Goal: Transaction & Acquisition: Purchase product/service

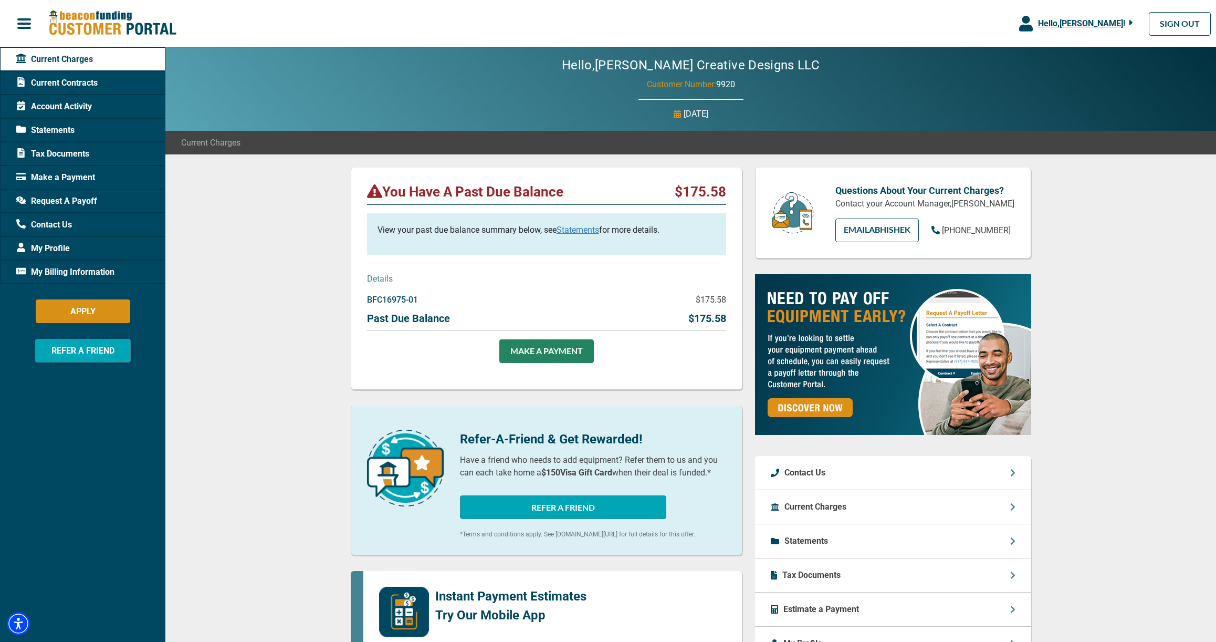
click at [291, 411] on div "You Have A Past Due Balance $175.58 View your past due balance summary below, s…" at bounding box center [690, 556] width 1051 height 804
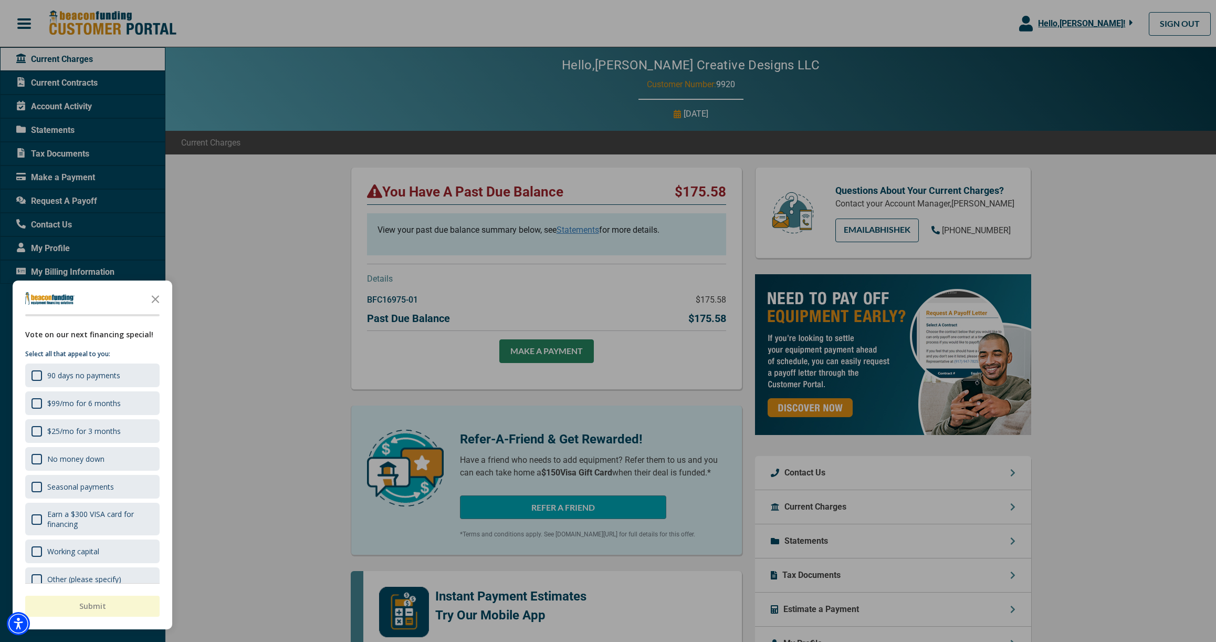
click at [586, 229] on div at bounding box center [608, 321] width 1216 height 642
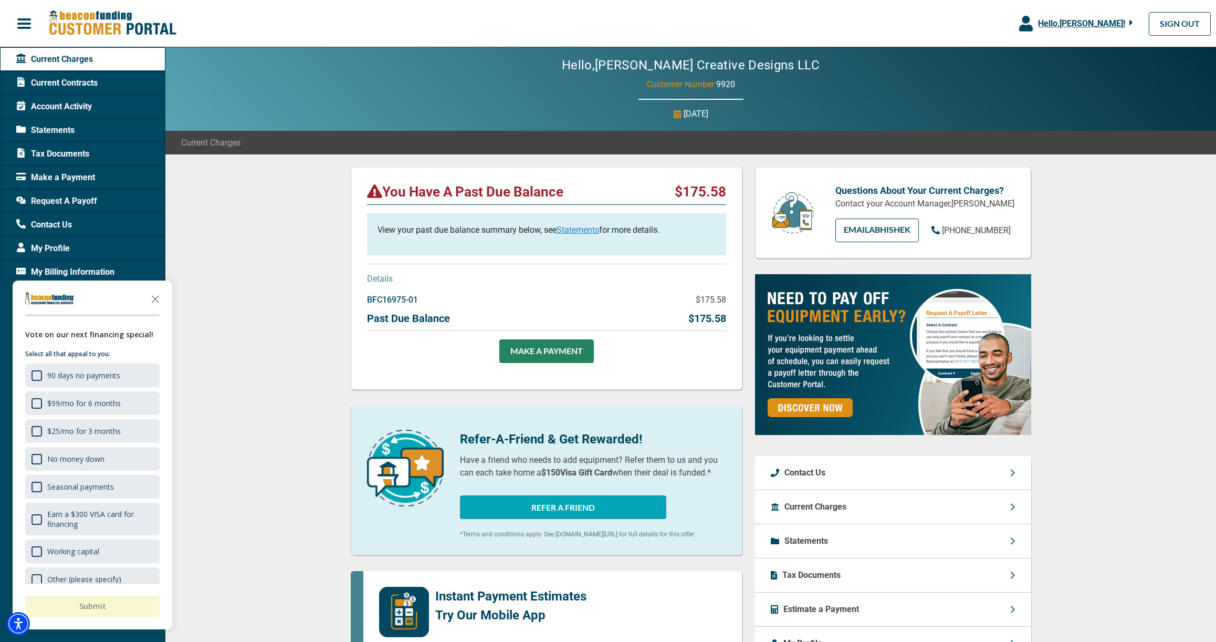
click at [582, 230] on link "Statements" at bounding box center [578, 230] width 43 height 10
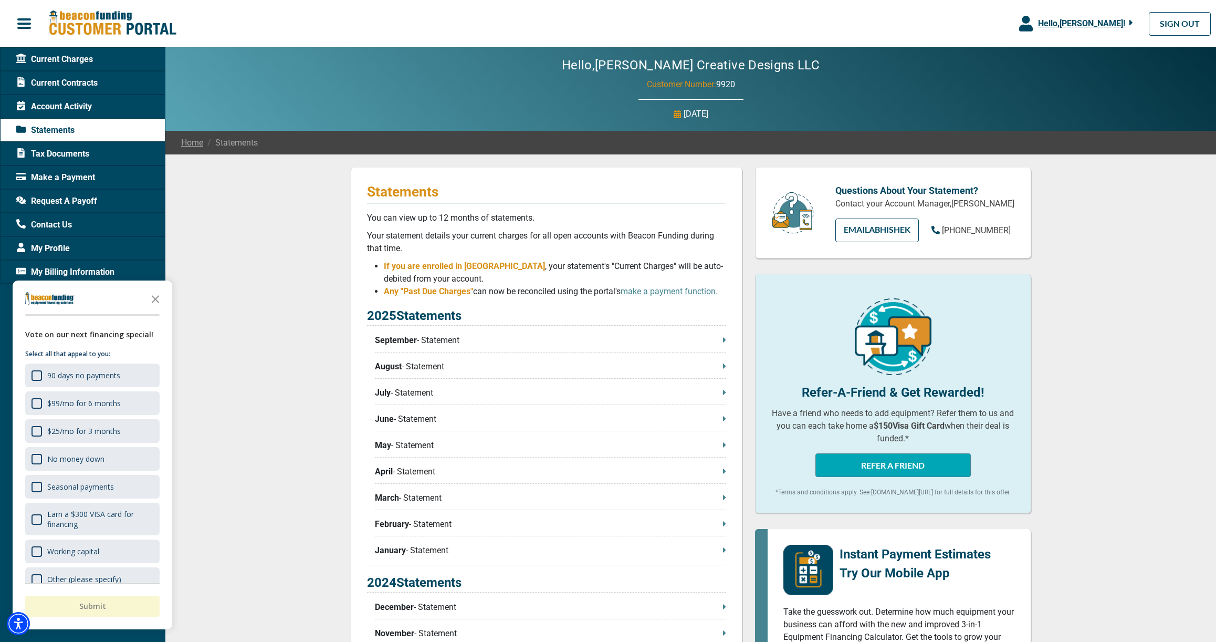
click at [682, 337] on p "September - Statement" at bounding box center [550, 340] width 351 height 13
click at [234, 463] on div "Statements You can view up to 12 months of statements. Your statement details y…" at bounding box center [690, 548] width 1051 height 788
click at [31, 55] on span "Current Charges" at bounding box center [54, 59] width 77 height 13
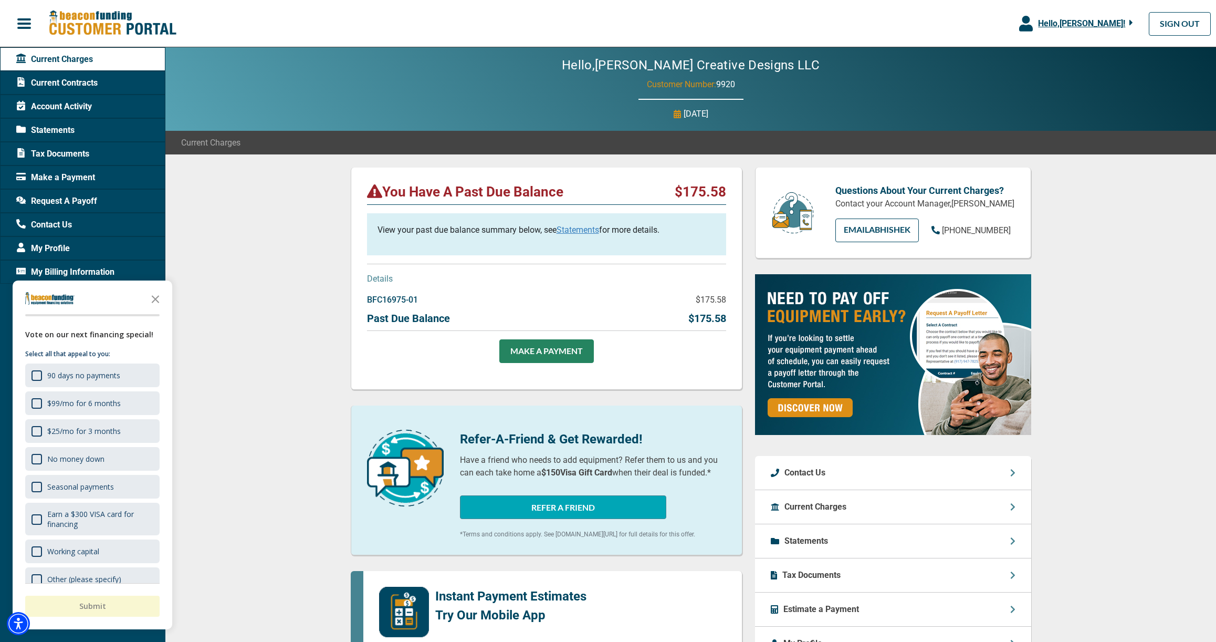
click at [287, 356] on div "You Have A Past Due Balance $175.58 View your past due balance summary below, s…" at bounding box center [690, 556] width 1051 height 804
click at [271, 386] on div "You Have A Past Due Balance $175.58 View your past due balance summary below, s…" at bounding box center [690, 556] width 1051 height 804
click at [716, 310] on p "$175.58" at bounding box center [707, 318] width 38 height 16
click at [406, 312] on p "Past Due Balance" at bounding box center [408, 318] width 83 height 16
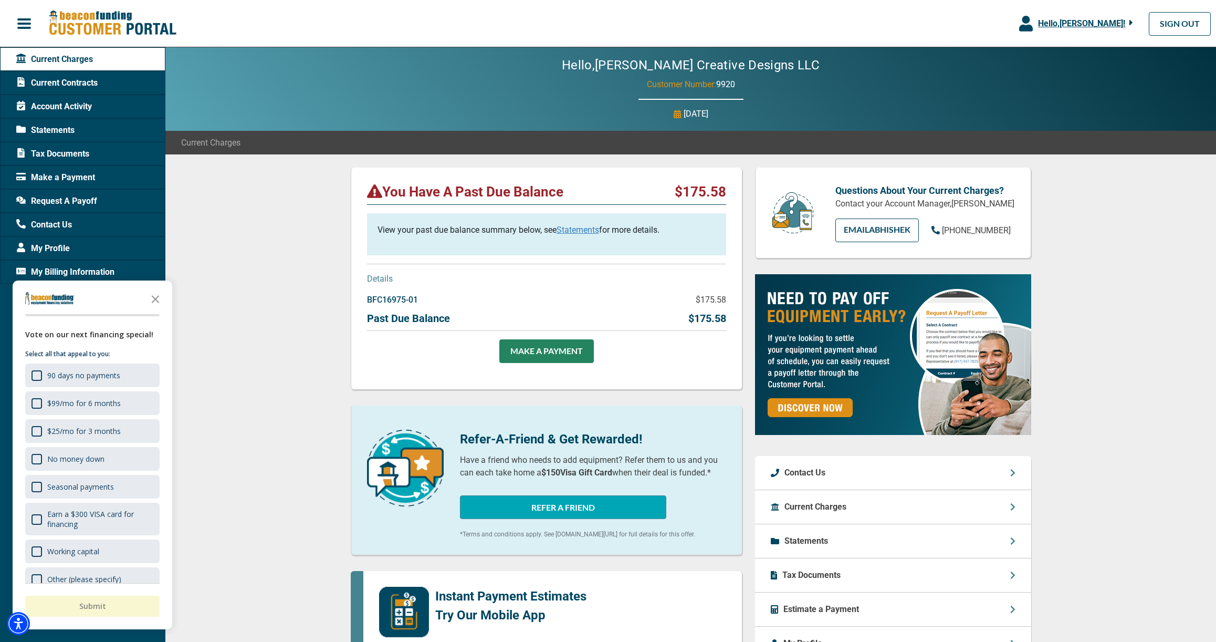
scroll to position [0, 0]
click at [68, 83] on span "Current Contracts" at bounding box center [56, 83] width 81 height 13
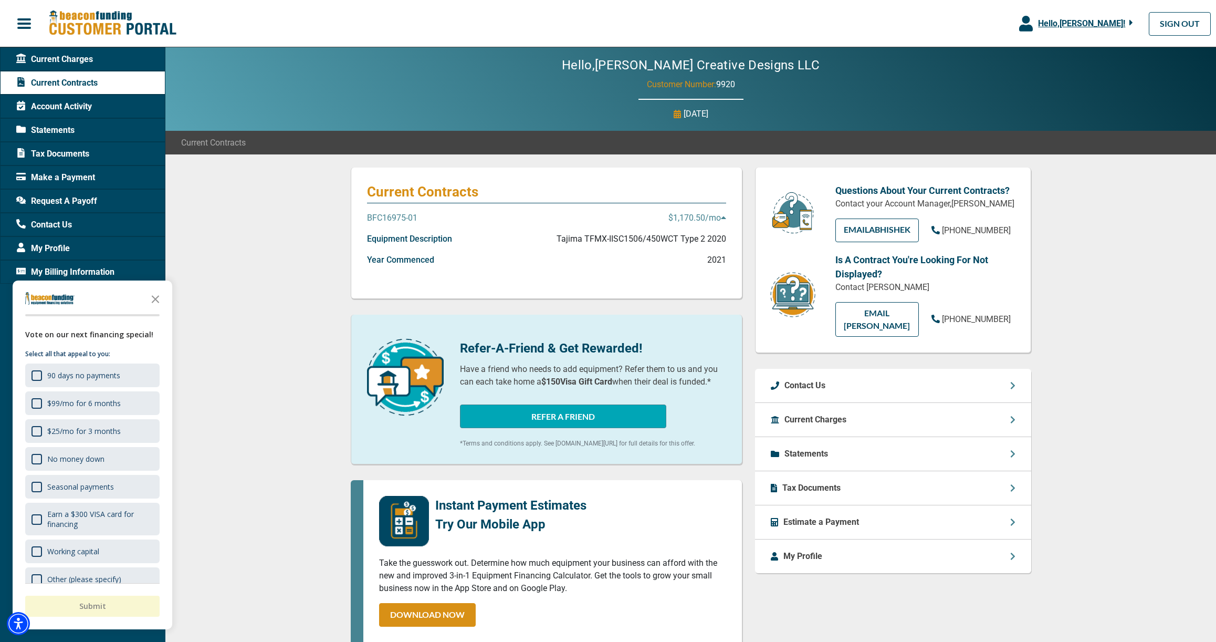
click at [703, 219] on p "$1,170.50 /mo" at bounding box center [697, 218] width 58 height 13
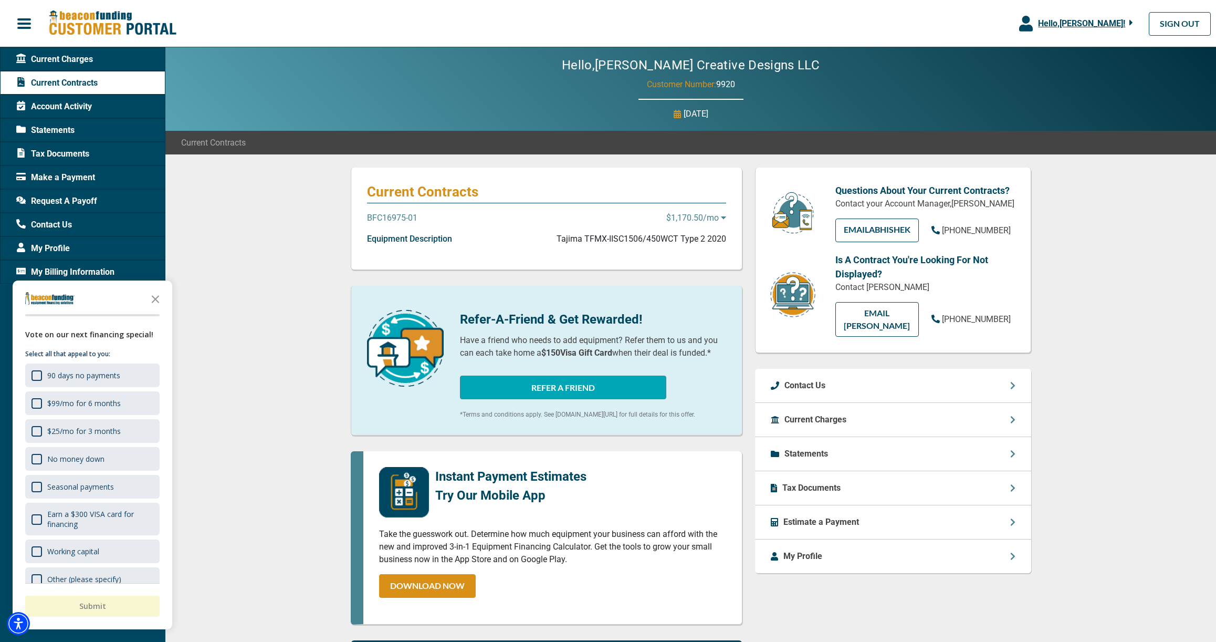
click at [399, 219] on p "BFC16975-01" at bounding box center [392, 218] width 50 height 13
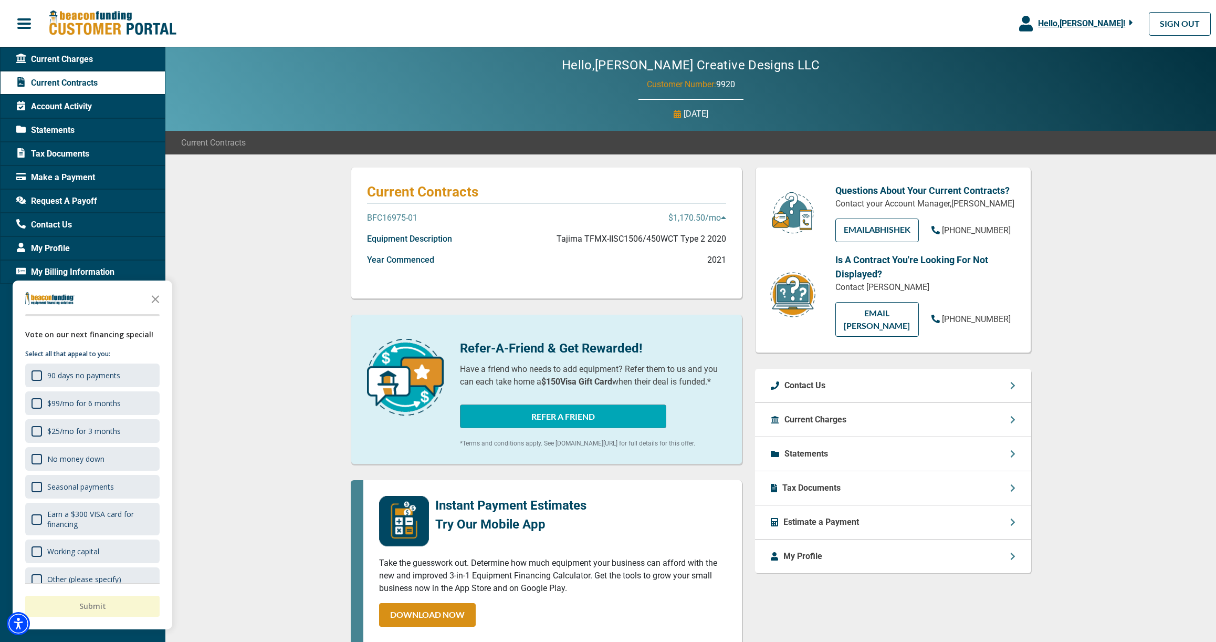
click at [399, 219] on p "BFC16975-01" at bounding box center [392, 218] width 50 height 13
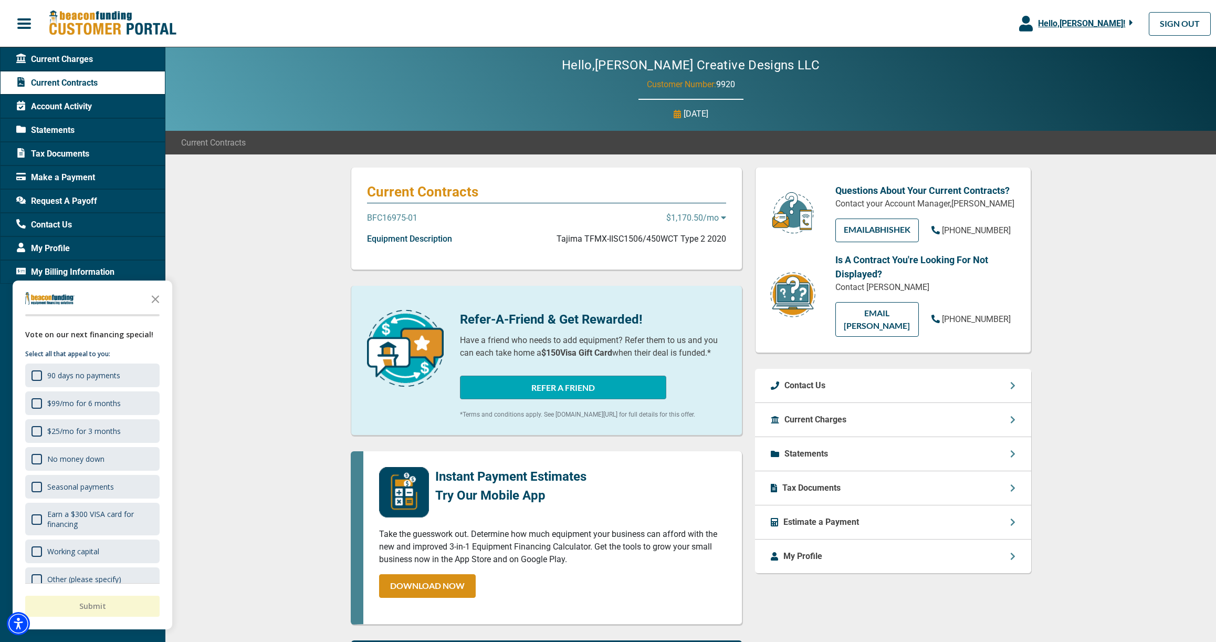
click at [234, 393] on div "Current Contracts BFC16975-01 $1,170.50 /mo Equipment Description Tajima TFMX-I…" at bounding box center [690, 496] width 1051 height 685
click at [248, 349] on div "Current Contracts BFC16975-01 $1,170.50 /mo Equipment Description Tajima TFMX-I…" at bounding box center [690, 496] width 1051 height 685
click at [164, 299] on icon "Close the survey" at bounding box center [155, 298] width 21 height 21
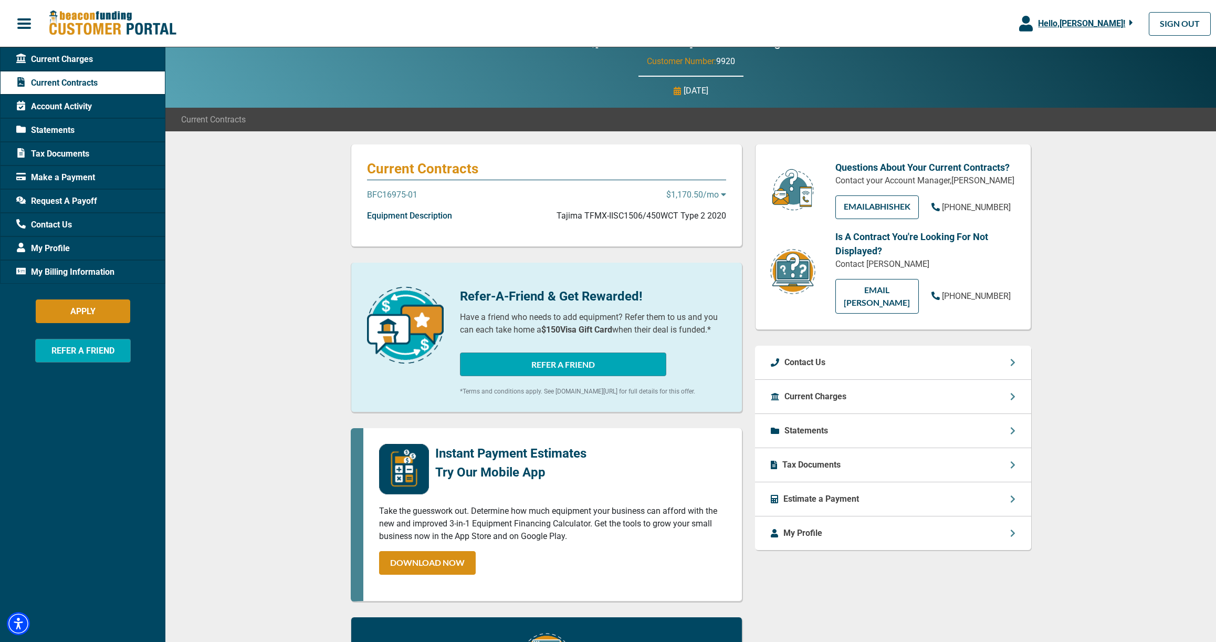
click at [31, 174] on span "Make a Payment" at bounding box center [55, 177] width 79 height 13
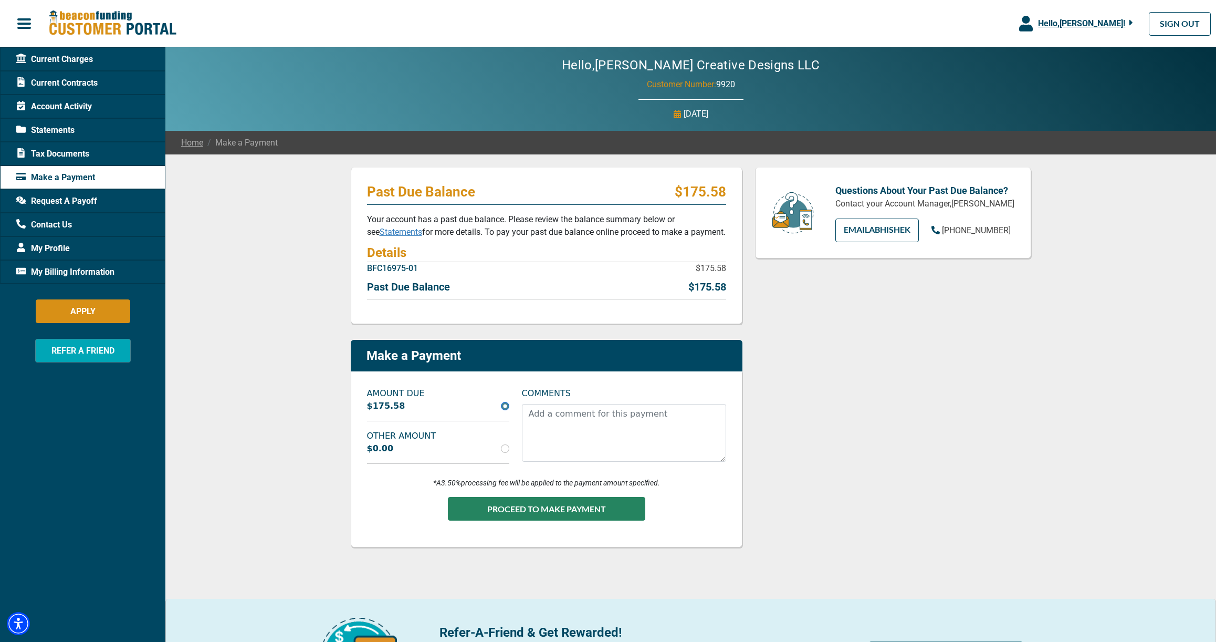
scroll to position [1, 0]
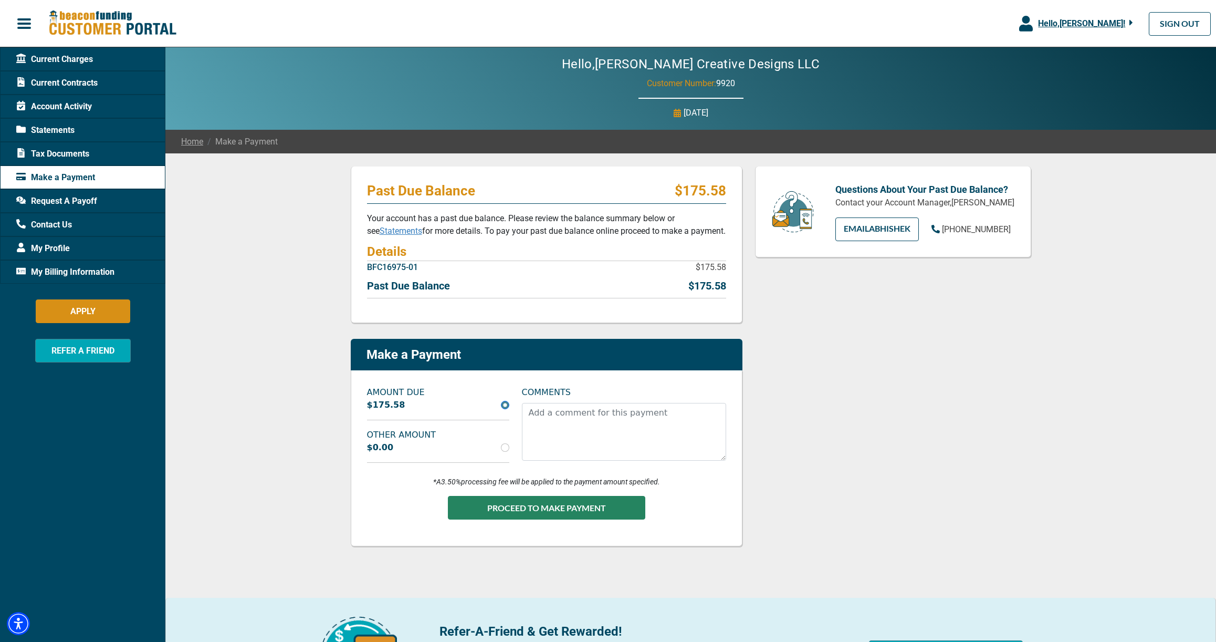
click at [47, 60] on span "Current Charges" at bounding box center [54, 59] width 77 height 13
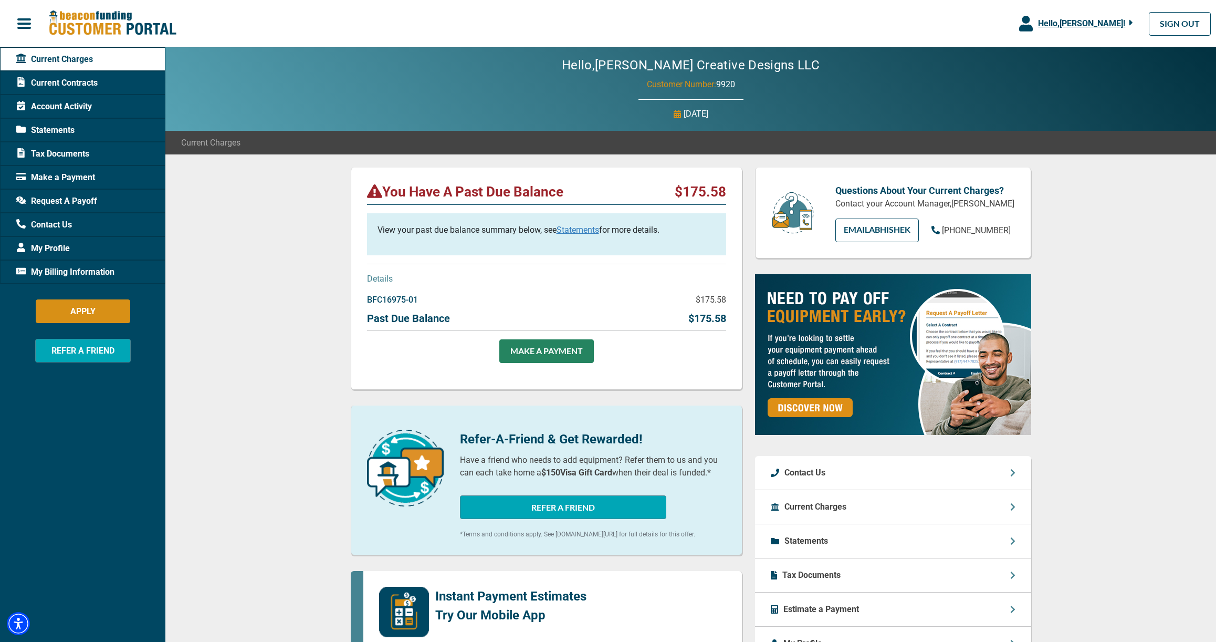
click at [1135, 296] on div "You Have A Past Due Balance $175.58 View your past due balance summary below, s…" at bounding box center [690, 556] width 1051 height 804
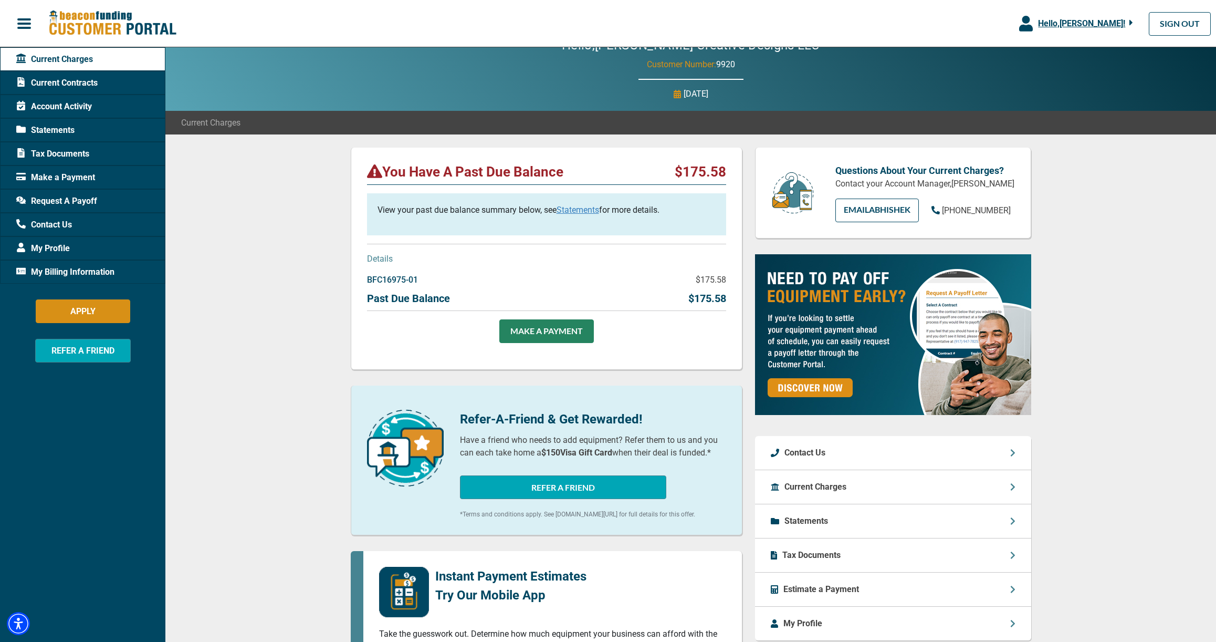
scroll to position [20, 0]
